Goal: Navigation & Orientation: Find specific page/section

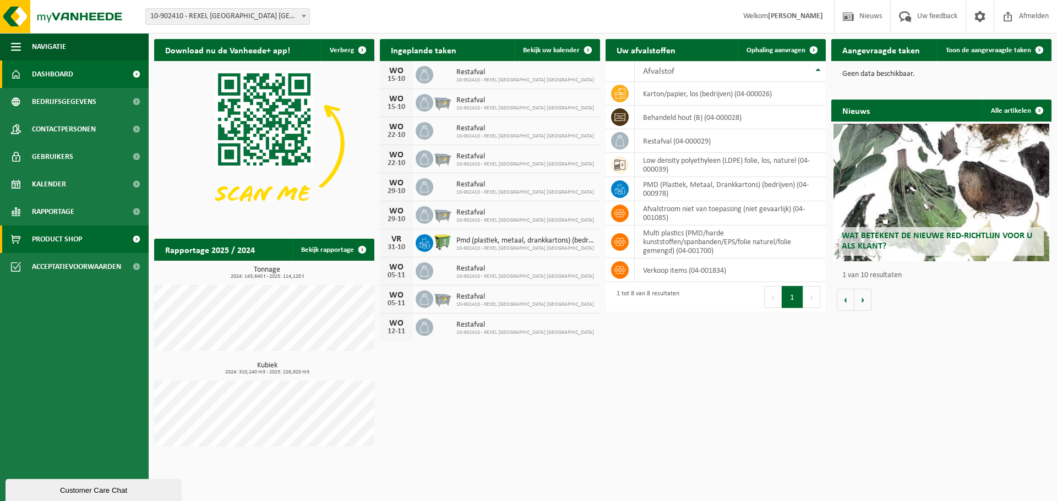
click at [52, 232] on span "Product Shop" at bounding box center [57, 240] width 50 height 28
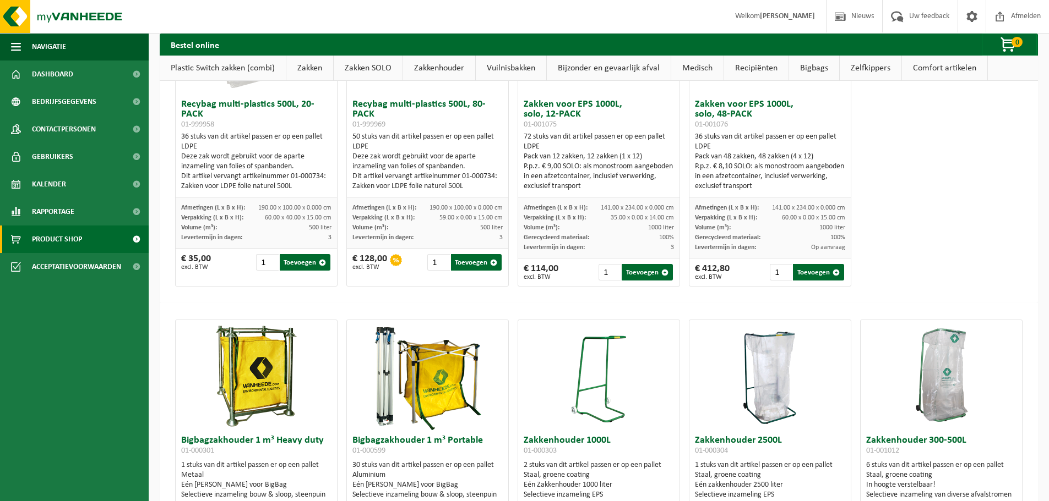
scroll to position [2862, 0]
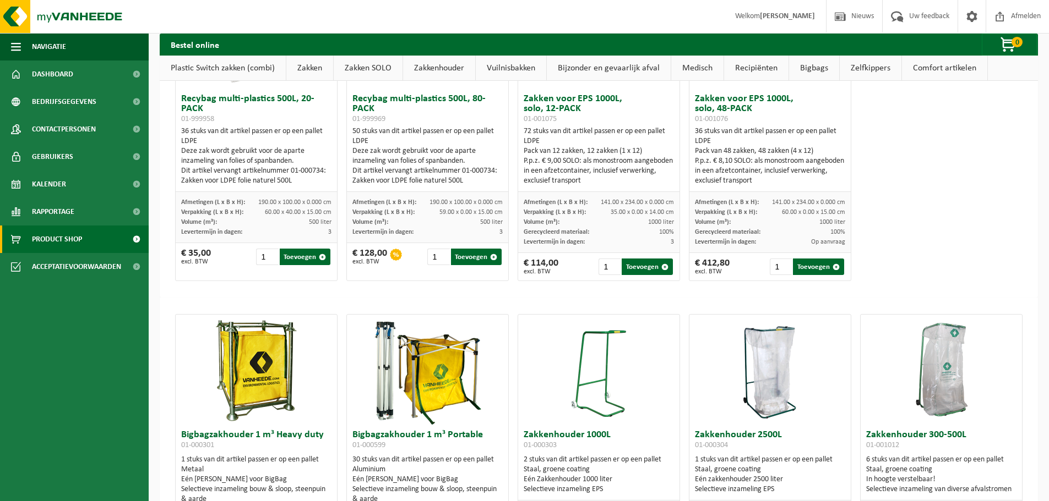
click at [499, 66] on link "Vuilnisbakken" at bounding box center [511, 68] width 70 height 25
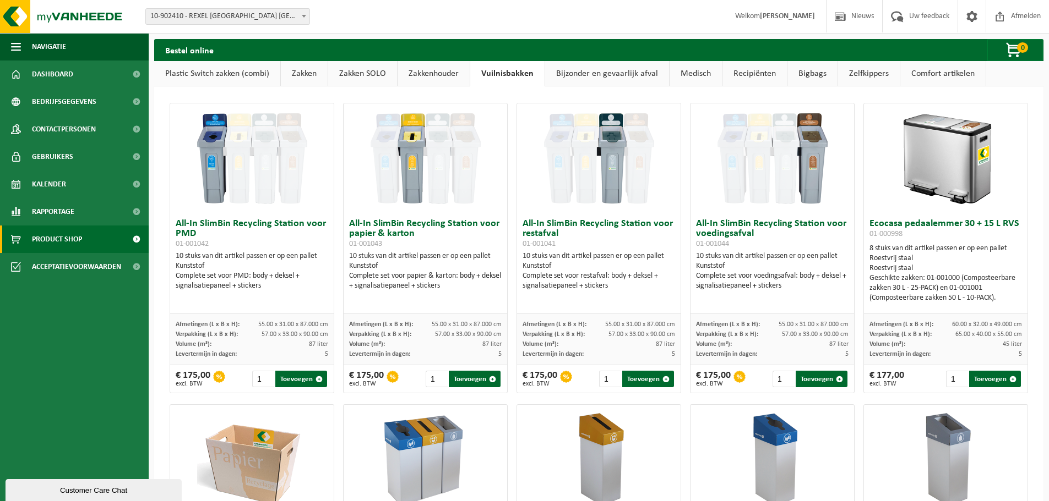
click at [858, 72] on link "Zelfkippers" at bounding box center [869, 73] width 62 height 25
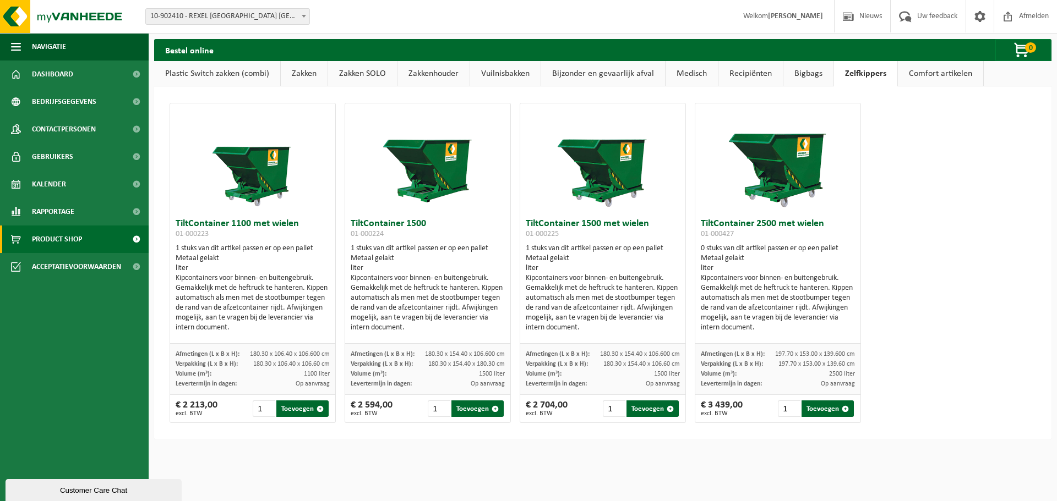
click at [917, 69] on link "Comfort artikelen" at bounding box center [940, 73] width 85 height 25
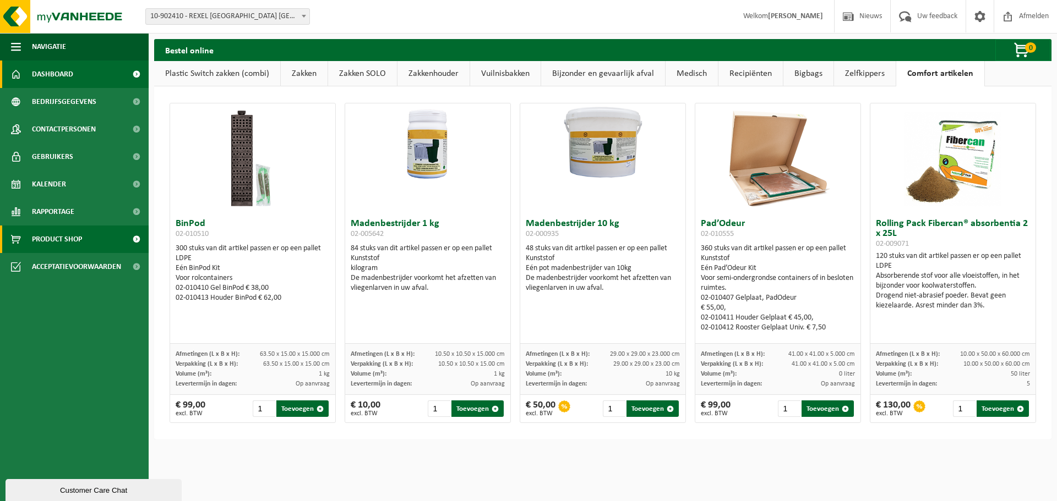
click at [42, 73] on span "Dashboard" at bounding box center [52, 75] width 41 height 28
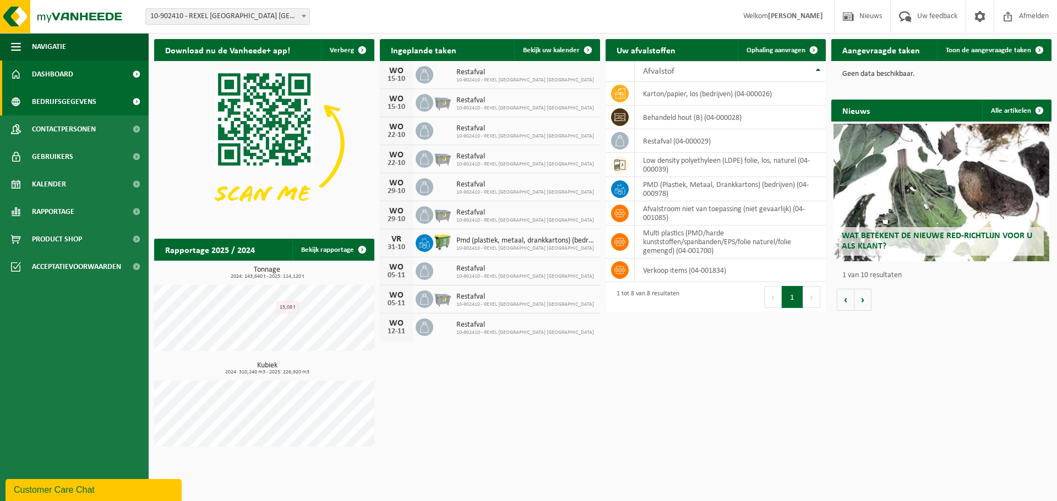
click at [53, 105] on span "Bedrijfsgegevens" at bounding box center [64, 102] width 64 height 28
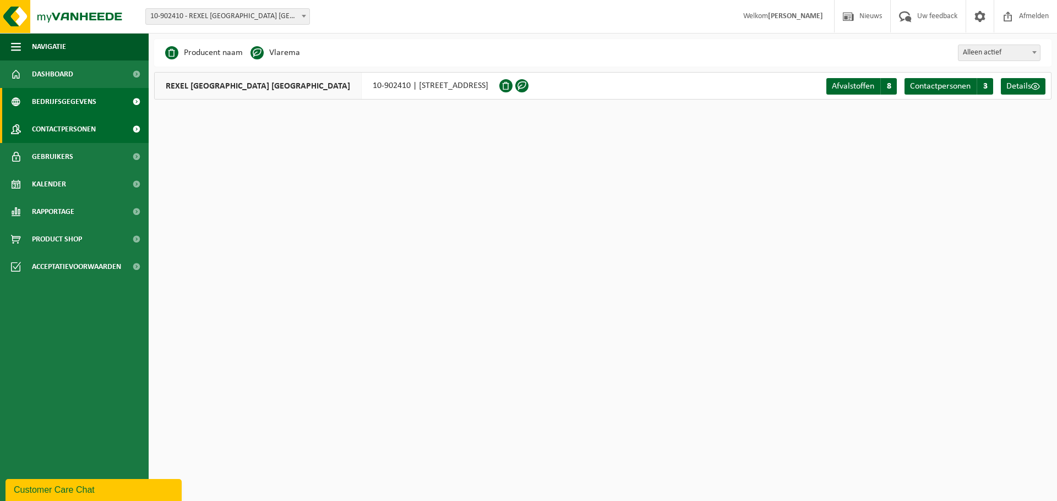
click at [52, 133] on span "Contactpersonen" at bounding box center [64, 130] width 64 height 28
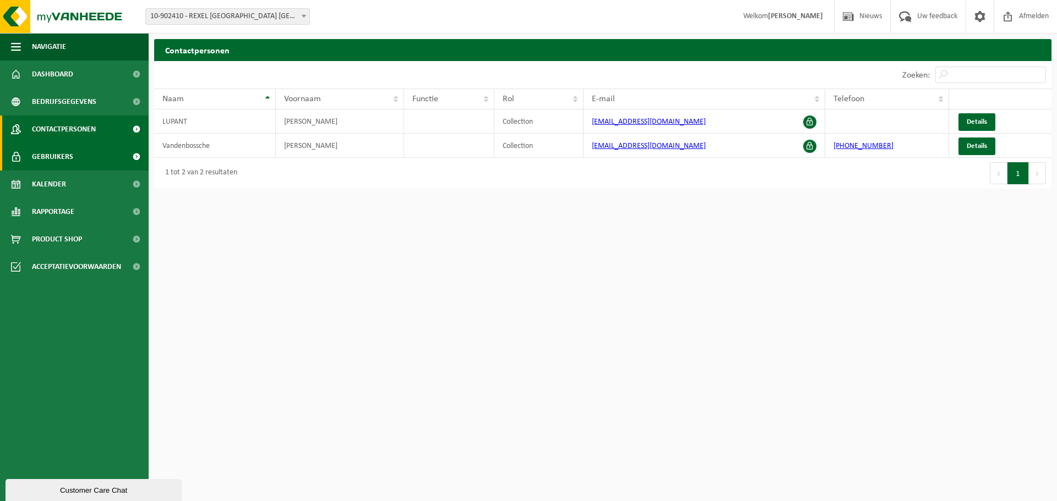
click at [56, 157] on span "Gebruikers" at bounding box center [52, 157] width 41 height 28
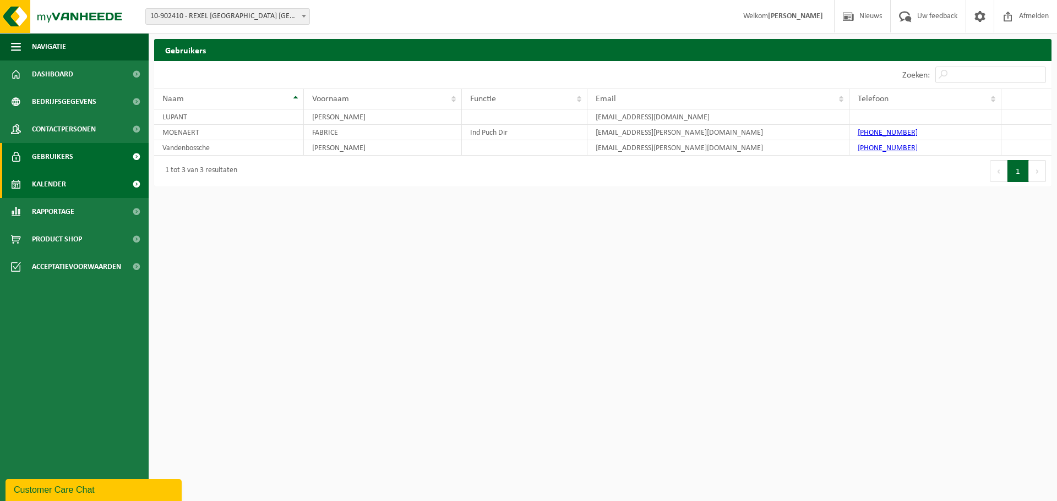
click at [49, 184] on span "Kalender" at bounding box center [49, 185] width 34 height 28
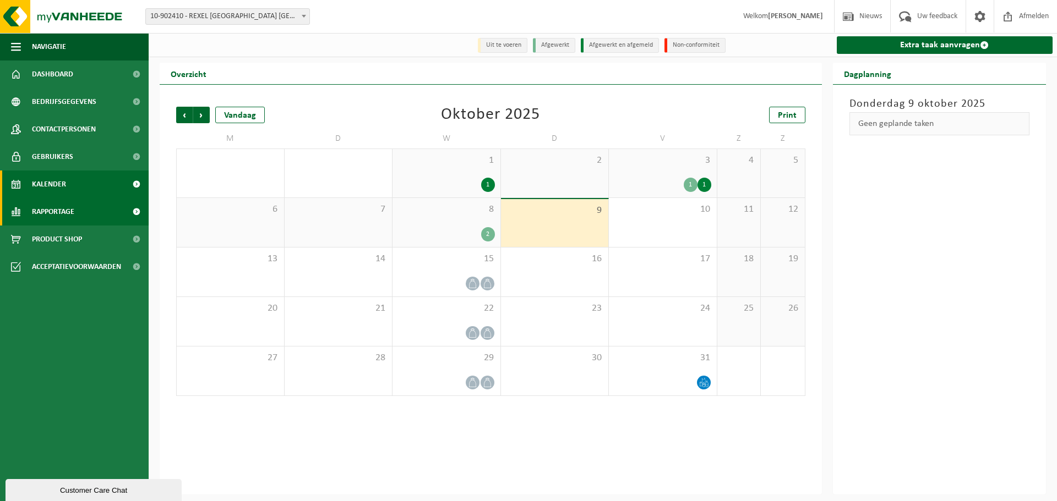
click at [47, 214] on span "Rapportage" at bounding box center [53, 212] width 42 height 28
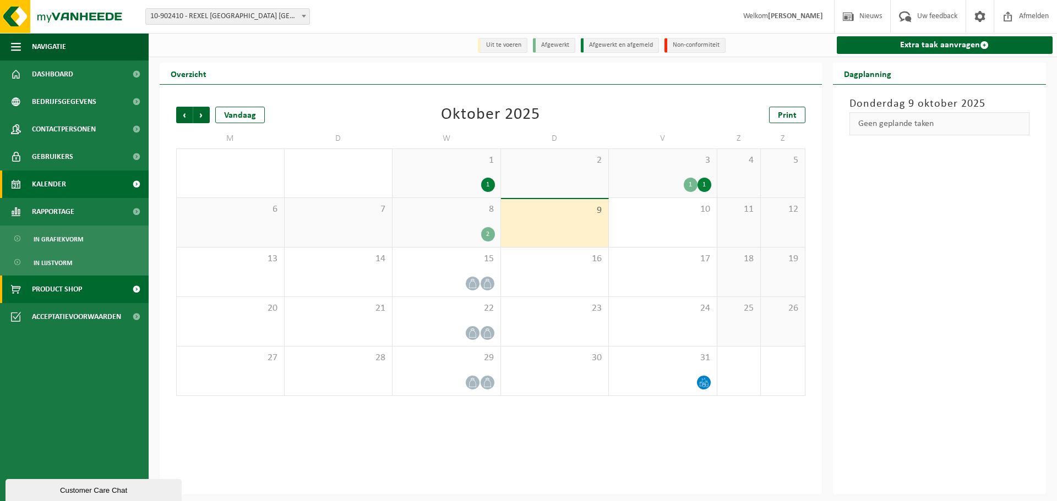
click at [51, 291] on span "Product Shop" at bounding box center [57, 290] width 50 height 28
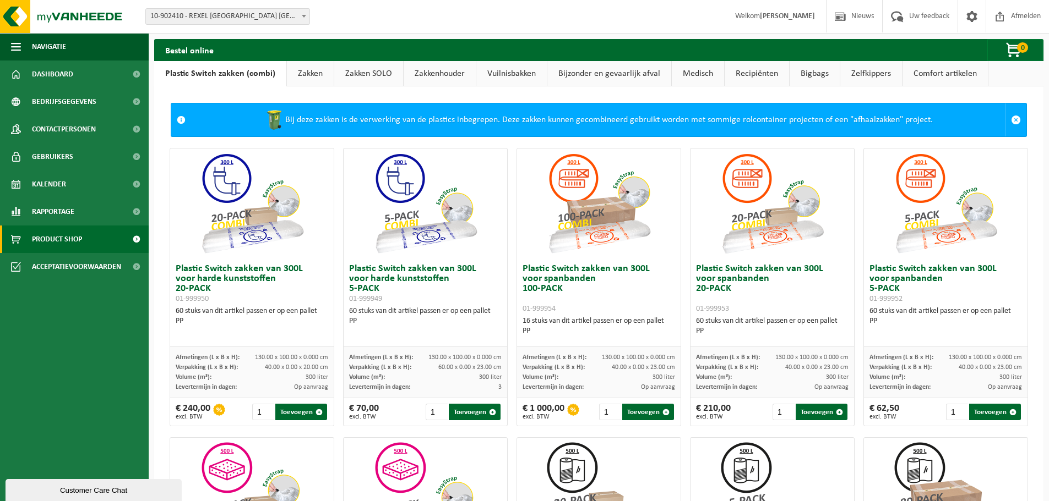
click at [626, 73] on link "Bijzonder en gevaarlijk afval" at bounding box center [609, 73] width 124 height 25
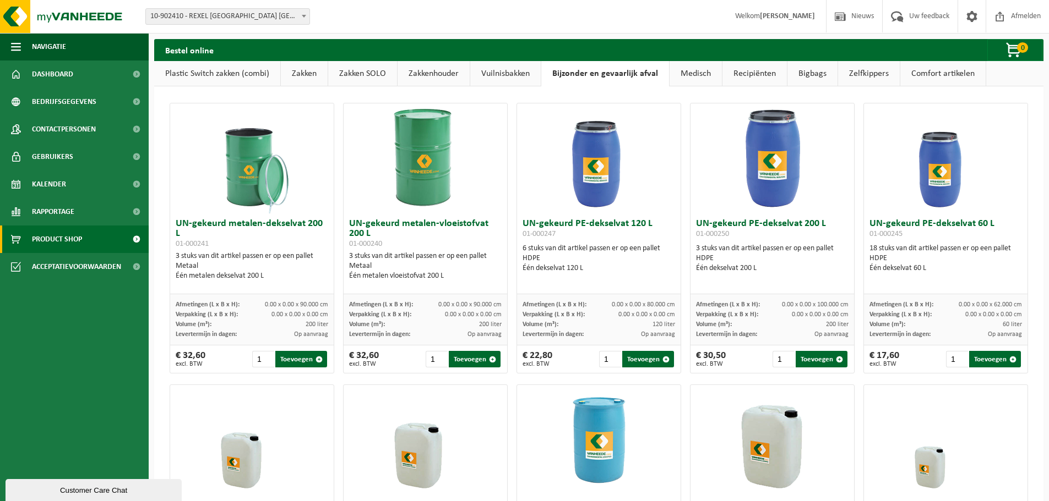
click at [701, 73] on link "Medisch" at bounding box center [695, 73] width 52 height 25
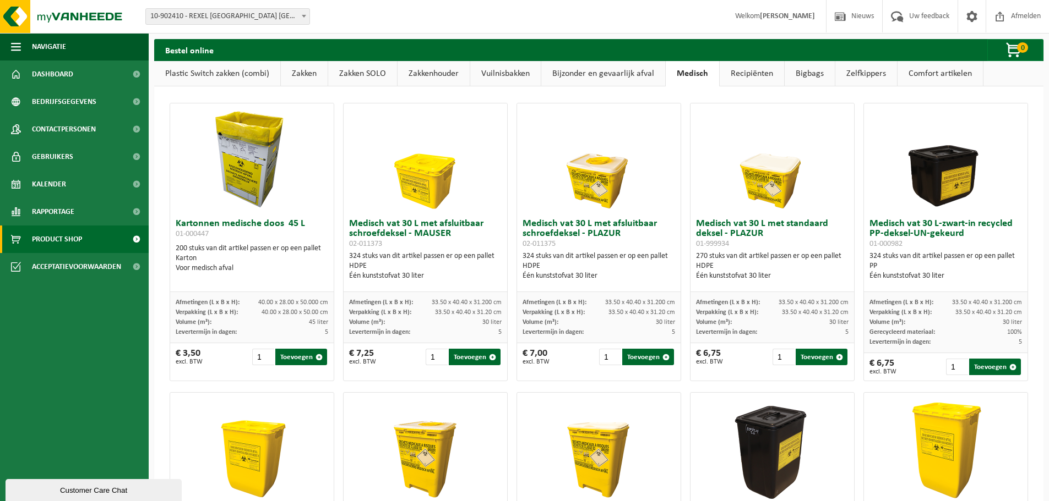
click at [742, 73] on link "Recipiënten" at bounding box center [751, 73] width 64 height 25
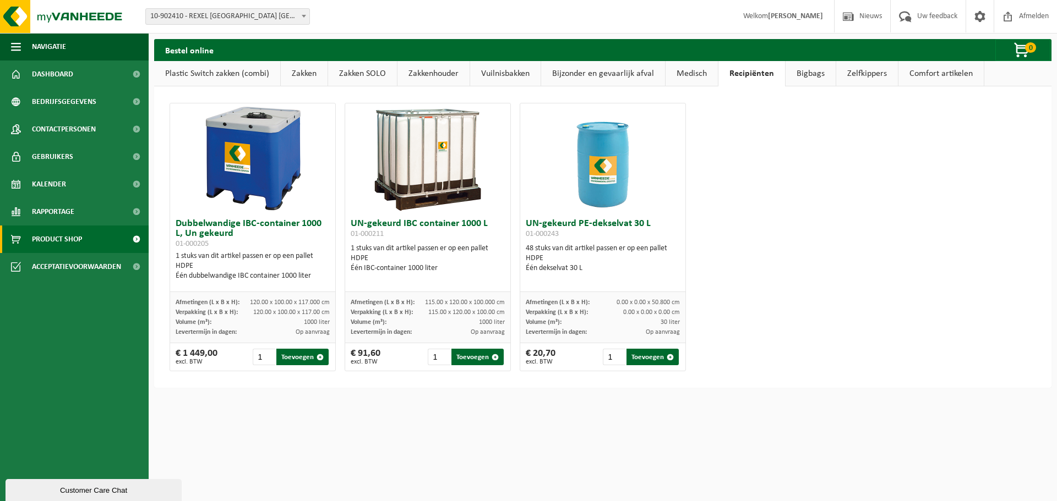
click at [813, 71] on link "Bigbags" at bounding box center [811, 73] width 50 height 25
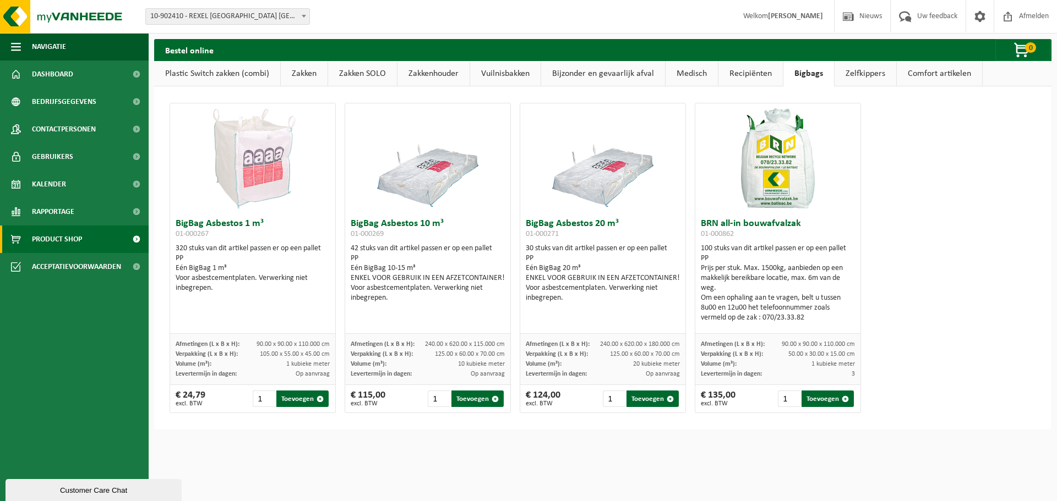
click at [867, 76] on link "Zelfkippers" at bounding box center [866, 73] width 62 height 25
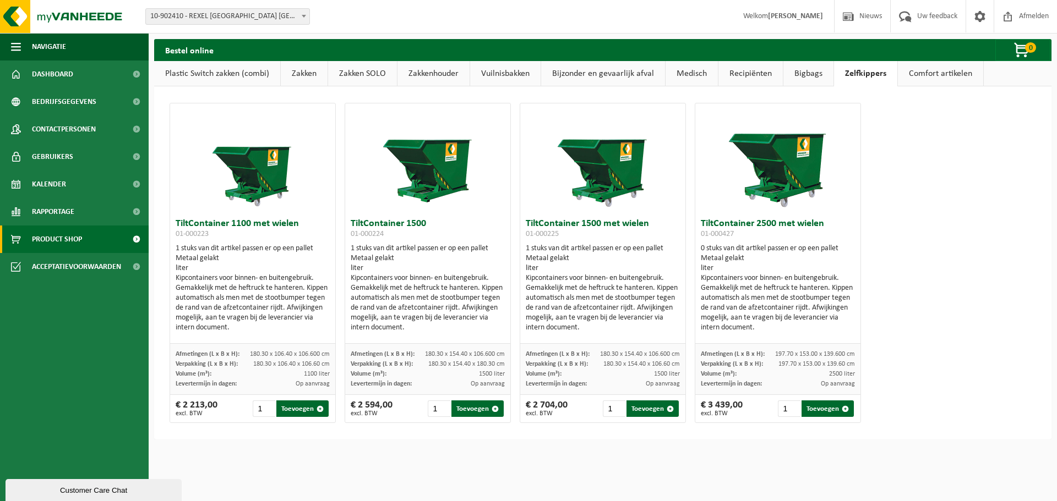
click at [527, 75] on link "Vuilnisbakken" at bounding box center [505, 73] width 70 height 25
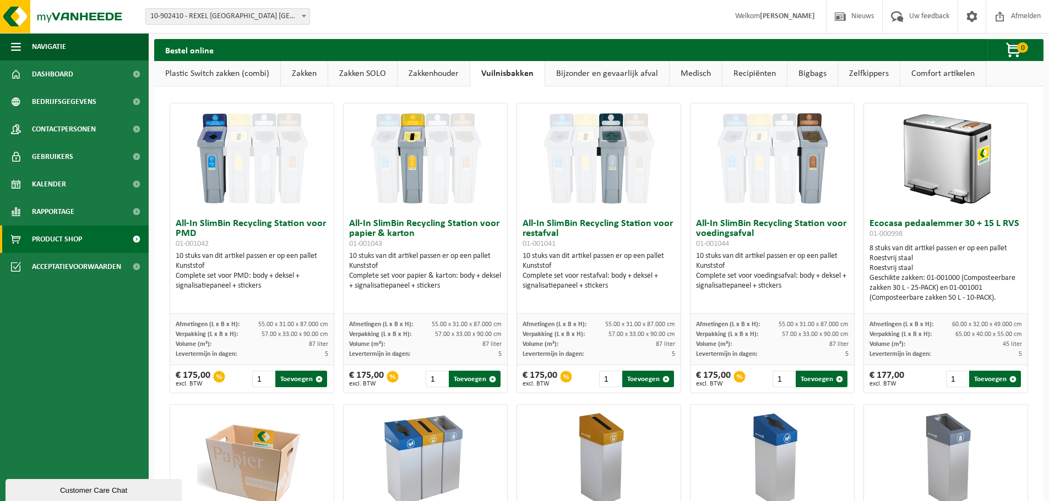
click at [447, 73] on link "Zakkenhouder" at bounding box center [433, 73] width 72 height 25
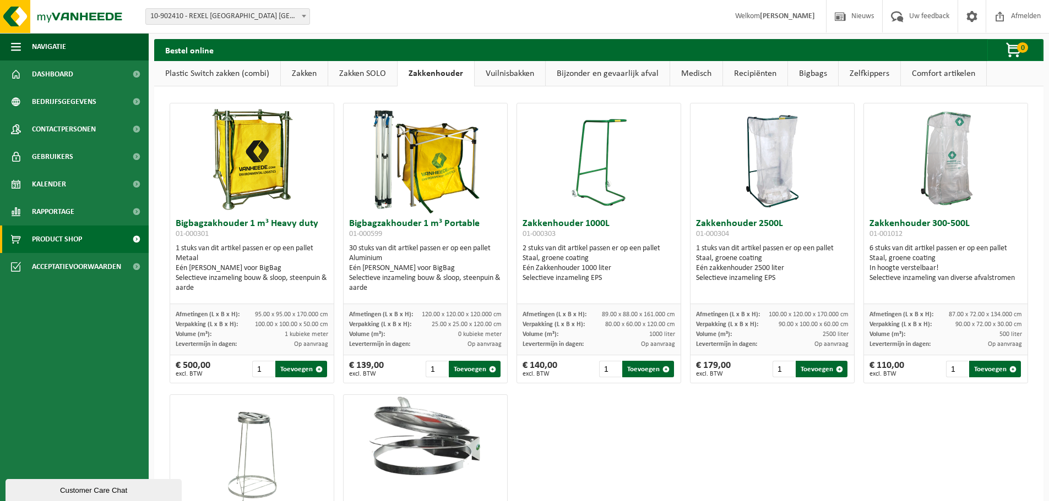
click at [350, 73] on link "Zakken SOLO" at bounding box center [362, 73] width 69 height 25
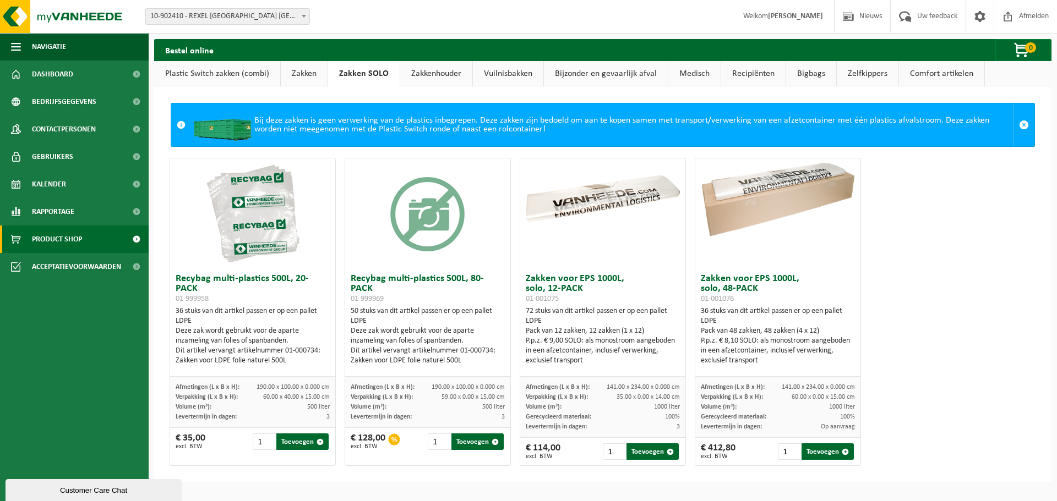
click at [313, 73] on link "Zakken" at bounding box center [304, 73] width 47 height 25
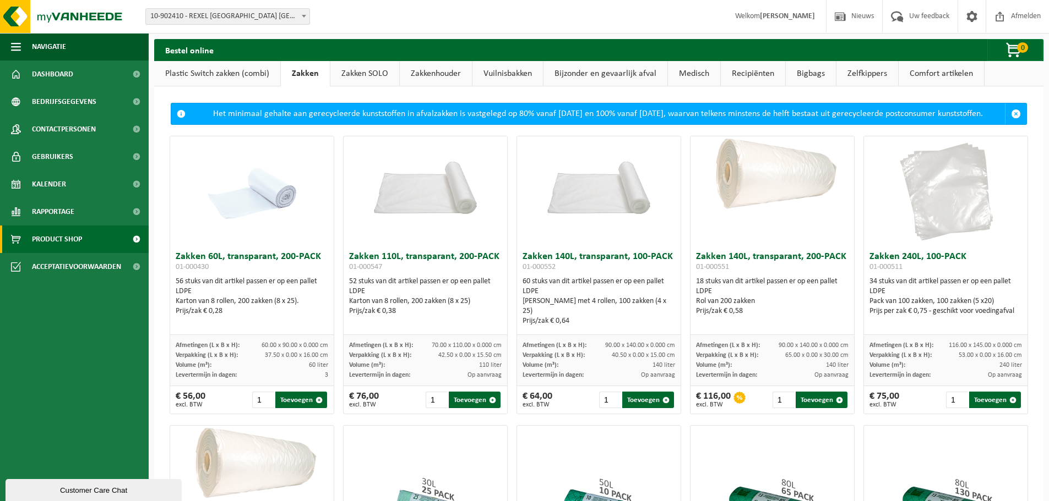
click at [227, 74] on link "Plastic Switch zakken (combi)" at bounding box center [217, 73] width 126 height 25
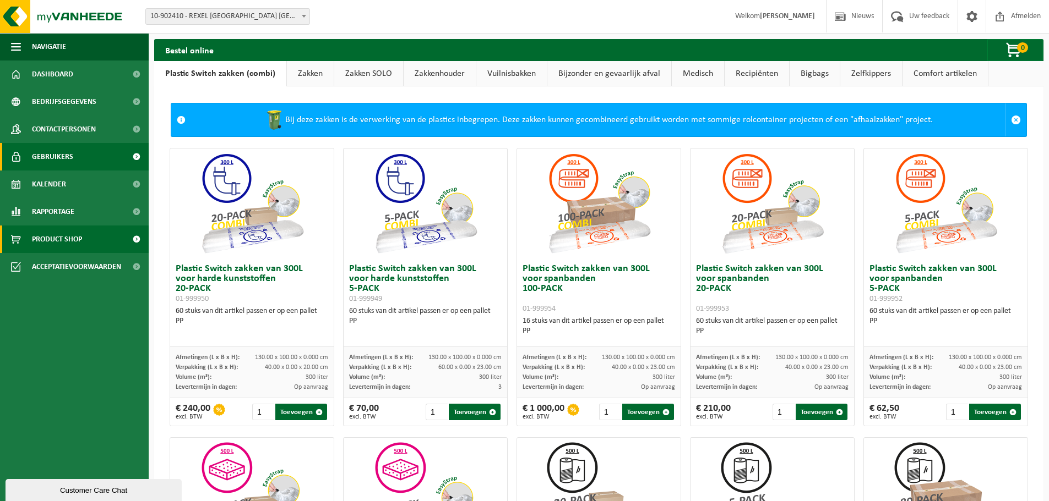
click at [48, 154] on span "Gebruikers" at bounding box center [52, 157] width 41 height 28
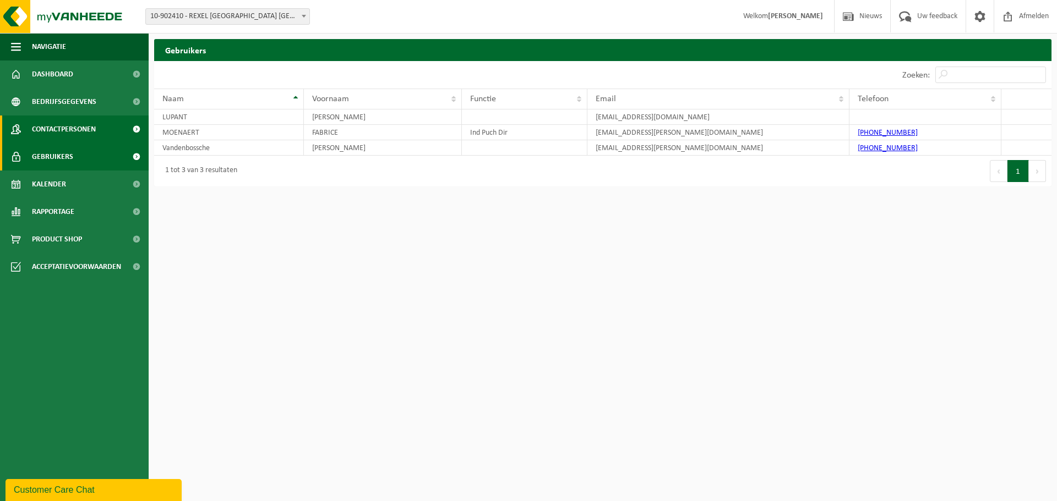
click at [56, 127] on span "Contactpersonen" at bounding box center [64, 130] width 64 height 28
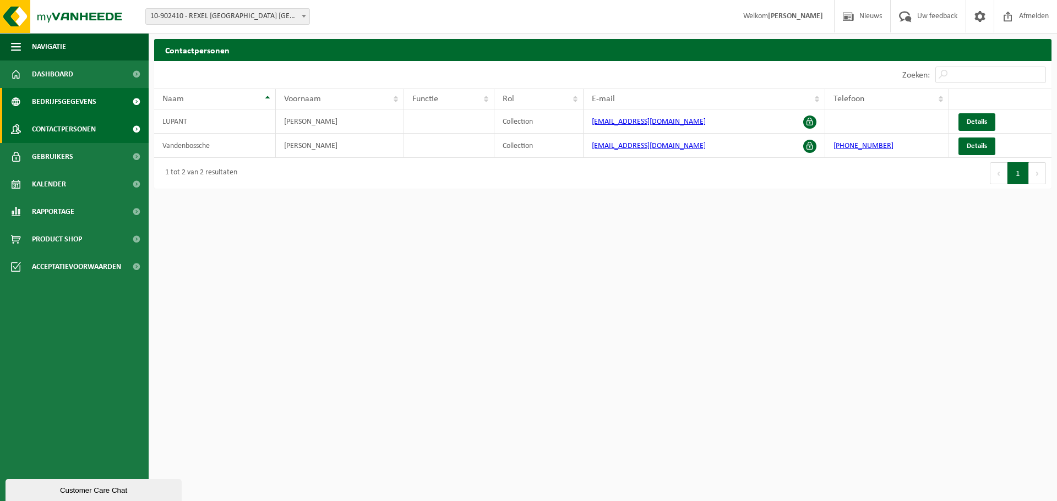
click at [68, 97] on span "Bedrijfsgegevens" at bounding box center [64, 102] width 64 height 28
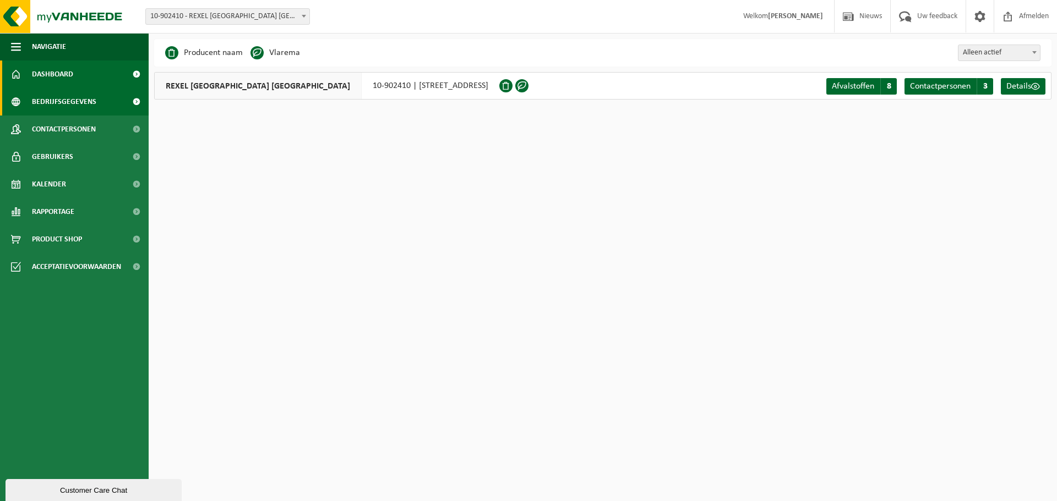
click at [56, 74] on span "Dashboard" at bounding box center [52, 75] width 41 height 28
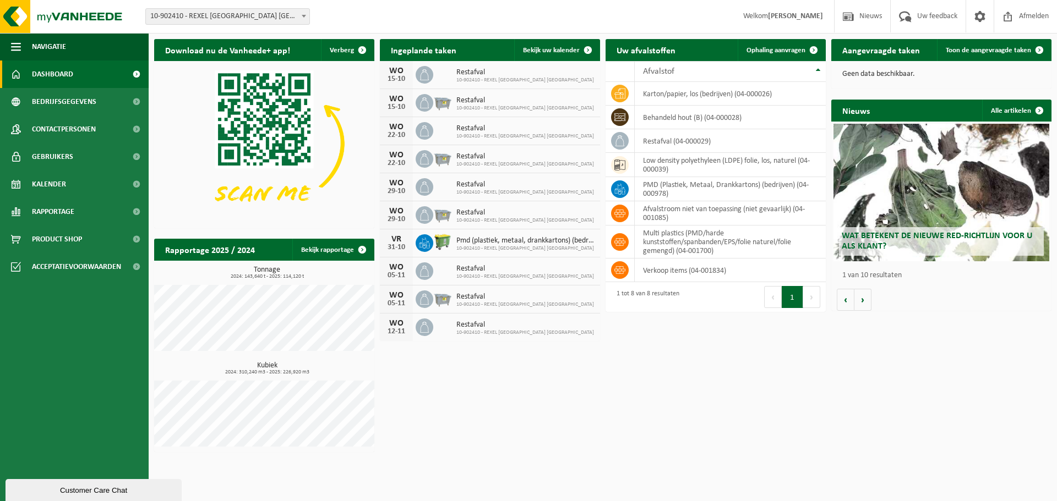
click at [505, 242] on span "Pmd (plastiek, metaal, drankkartons) (bedrijven)" at bounding box center [525, 241] width 138 height 9
click at [700, 97] on td "karton/papier, los (bedrijven) (04-000026)" at bounding box center [730, 94] width 191 height 24
click at [623, 91] on icon at bounding box center [619, 93] width 11 height 11
click at [133, 75] on span at bounding box center [136, 75] width 25 height 28
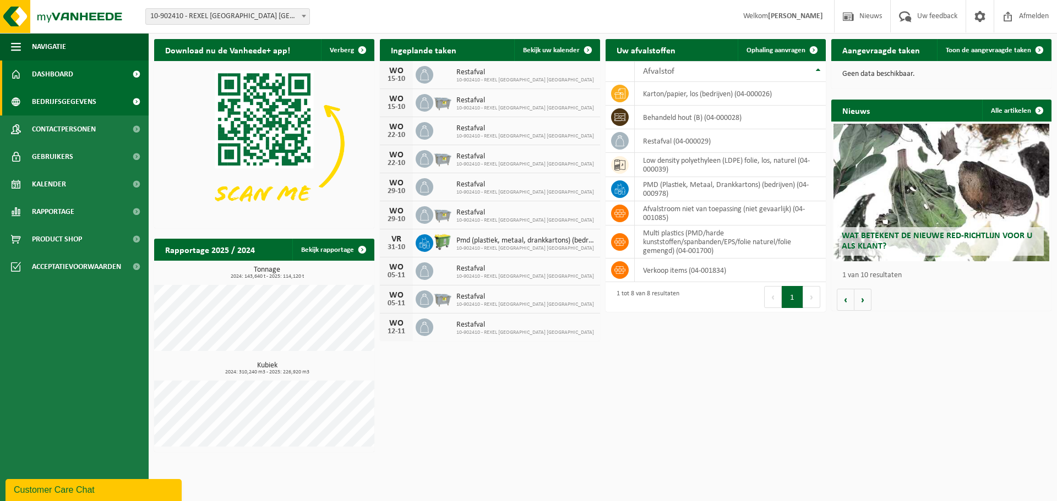
click at [137, 102] on span at bounding box center [136, 102] width 25 height 28
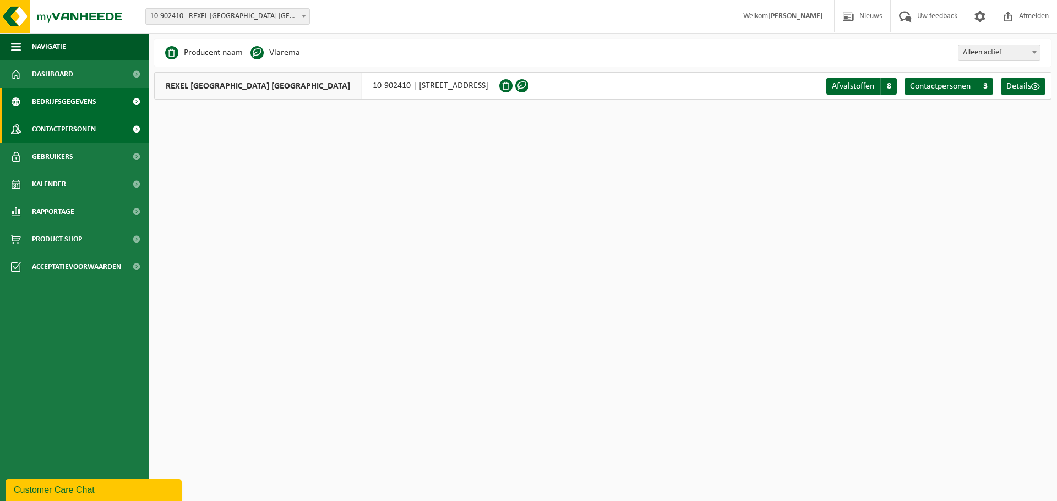
click at [136, 128] on span at bounding box center [136, 130] width 25 height 28
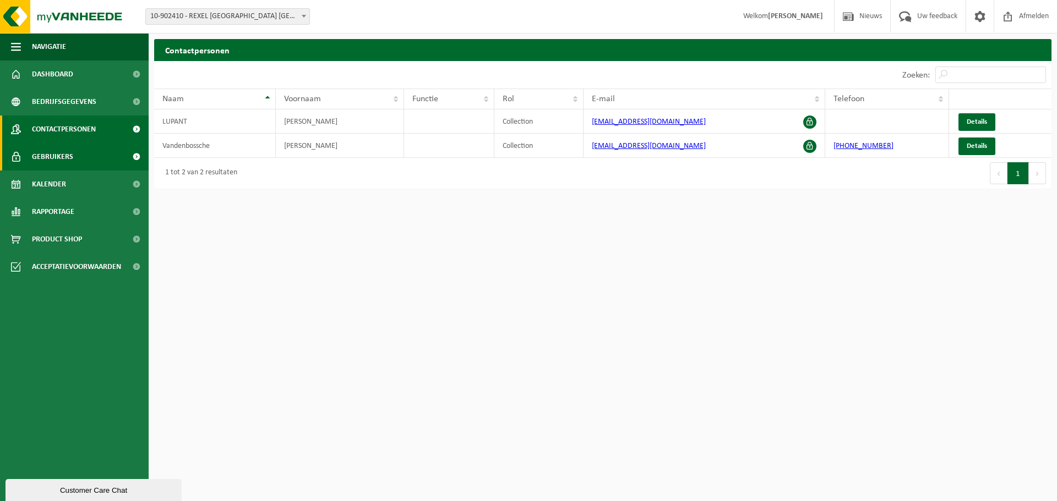
click at [82, 159] on link "Gebruikers" at bounding box center [74, 157] width 149 height 28
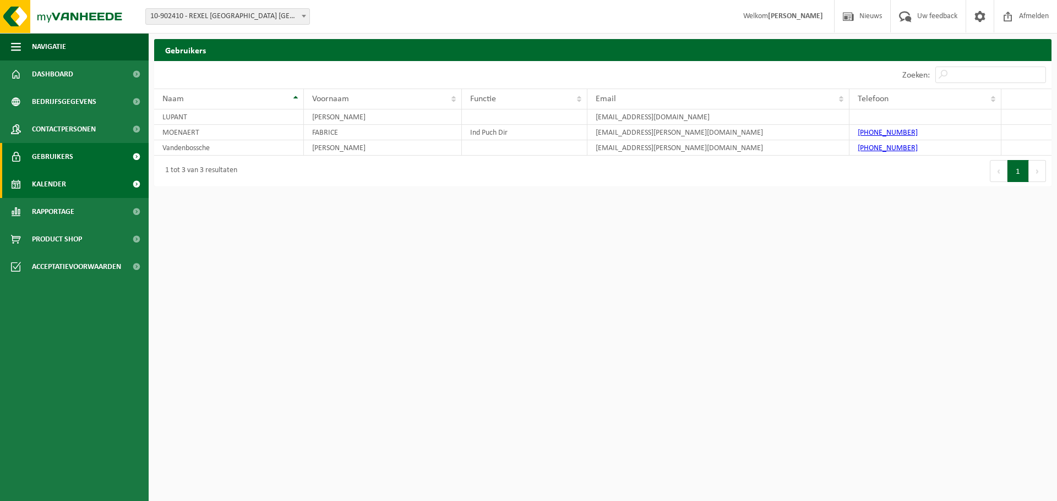
click at [62, 184] on span "Kalender" at bounding box center [49, 185] width 34 height 28
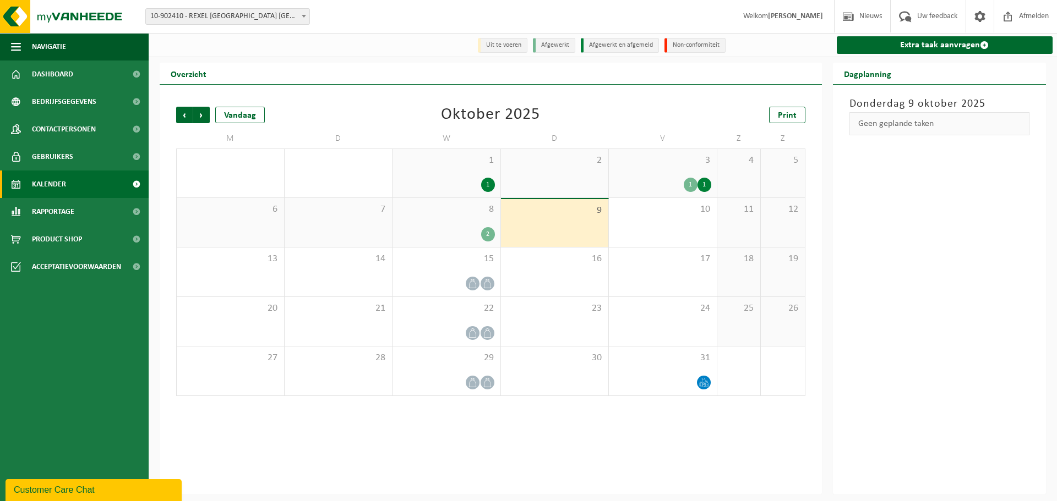
click at [64, 213] on span "Rapportage" at bounding box center [53, 212] width 42 height 28
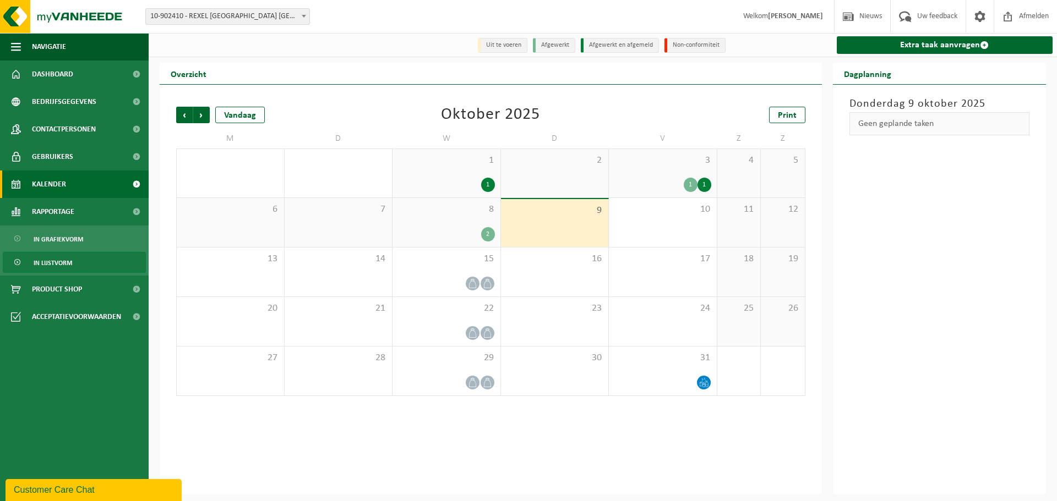
click at [67, 261] on span "In lijstvorm" at bounding box center [53, 263] width 39 height 21
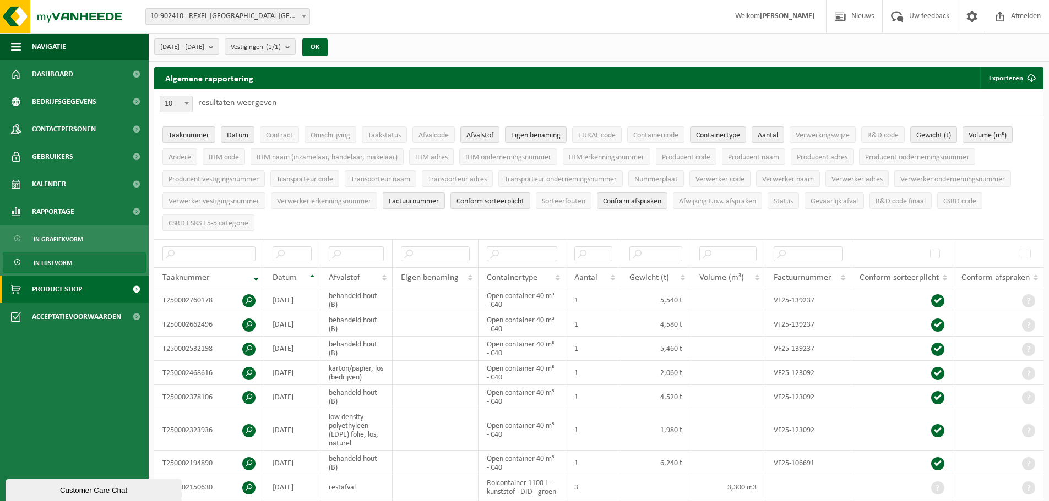
click at [61, 292] on span "Product Shop" at bounding box center [57, 290] width 50 height 28
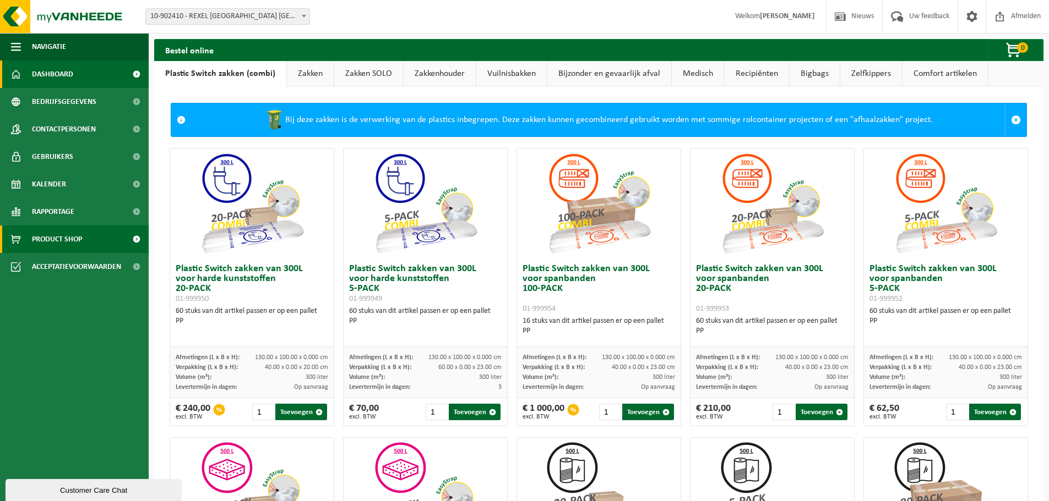
click at [52, 70] on span "Dashboard" at bounding box center [52, 75] width 41 height 28
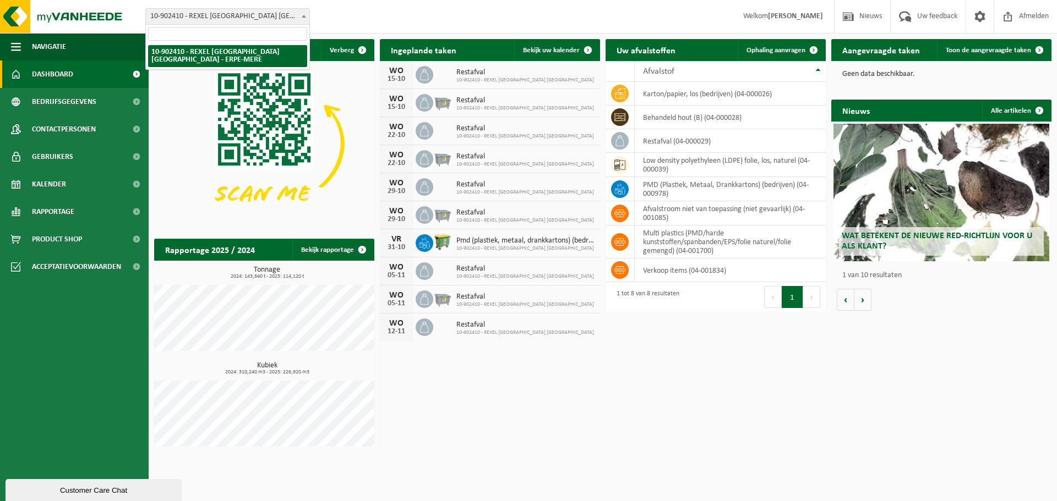
click at [305, 18] on span at bounding box center [303, 16] width 11 height 14
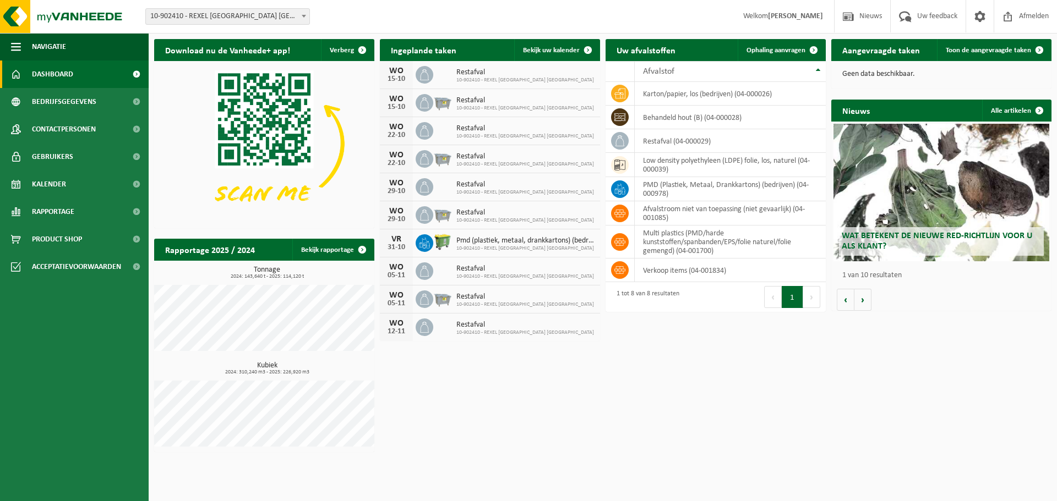
click at [789, 377] on div "Download nu de Vanheede+ app! Verberg Ingeplande taken Bekijk uw kalender [DATE…" at bounding box center [602, 246] width 903 height 424
